Goal: Transaction & Acquisition: Subscribe to service/newsletter

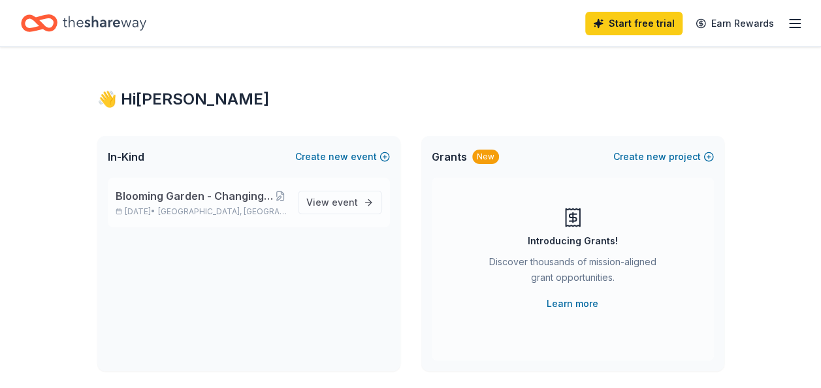
click at [188, 209] on span "[GEOGRAPHIC_DATA], [GEOGRAPHIC_DATA]" at bounding box center [222, 211] width 129 height 10
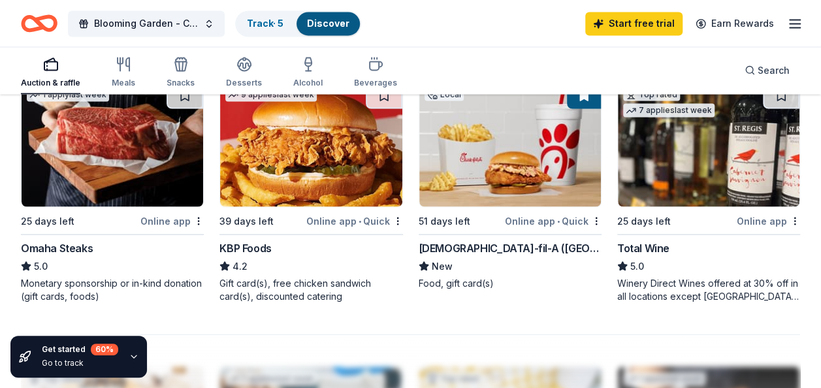
scroll to position [1193, 0]
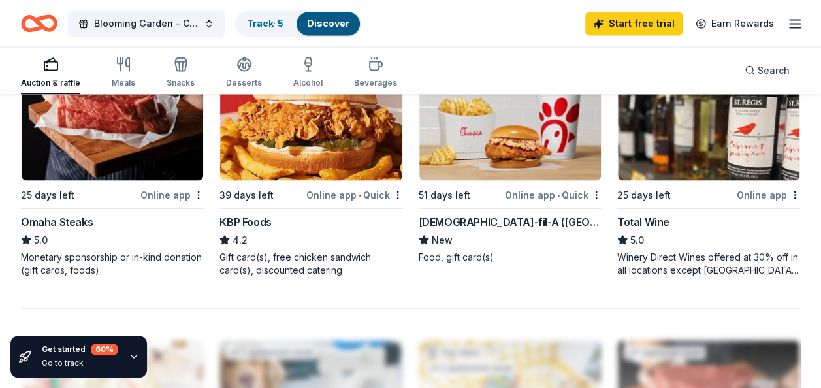
click at [71, 157] on img at bounding box center [113, 118] width 182 height 124
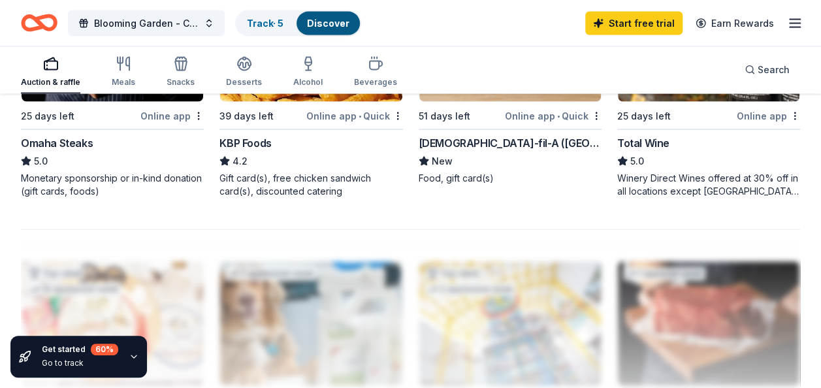
scroll to position [1298, 0]
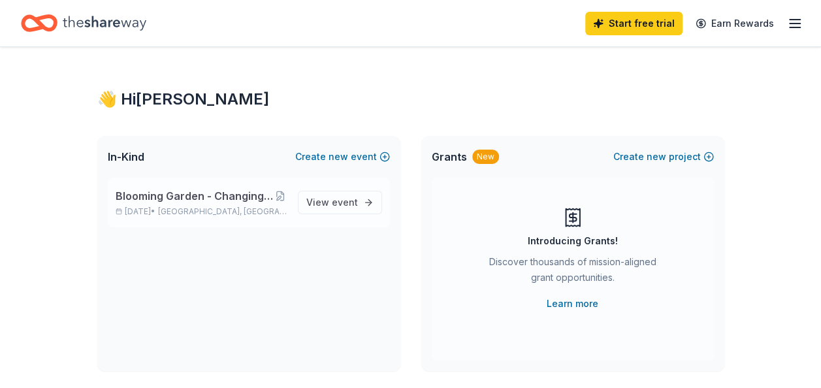
click at [168, 201] on span "Blooming Garden - Changing Lives and Rewriting Legacies" at bounding box center [195, 196] width 158 height 16
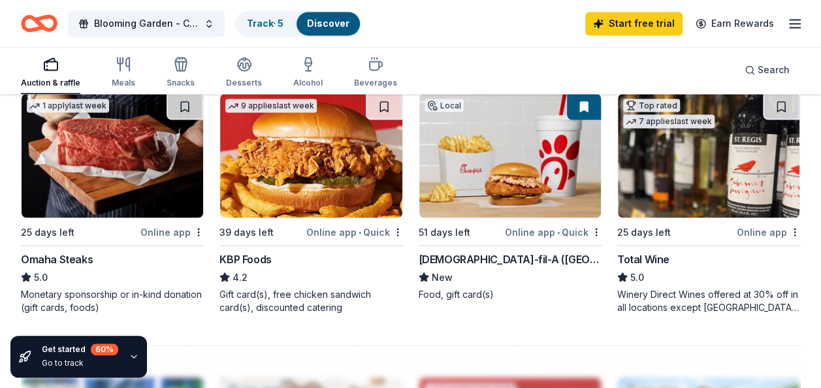
scroll to position [1130, 0]
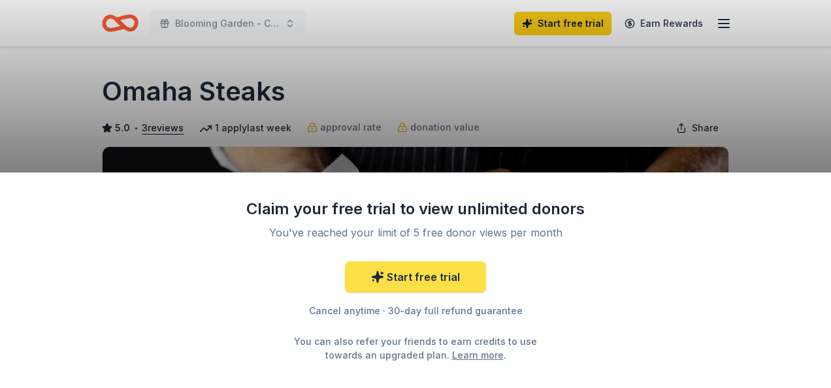
click at [425, 281] on link "Start free trial" at bounding box center [415, 276] width 141 height 31
